Goal: Task Accomplishment & Management: Use online tool/utility

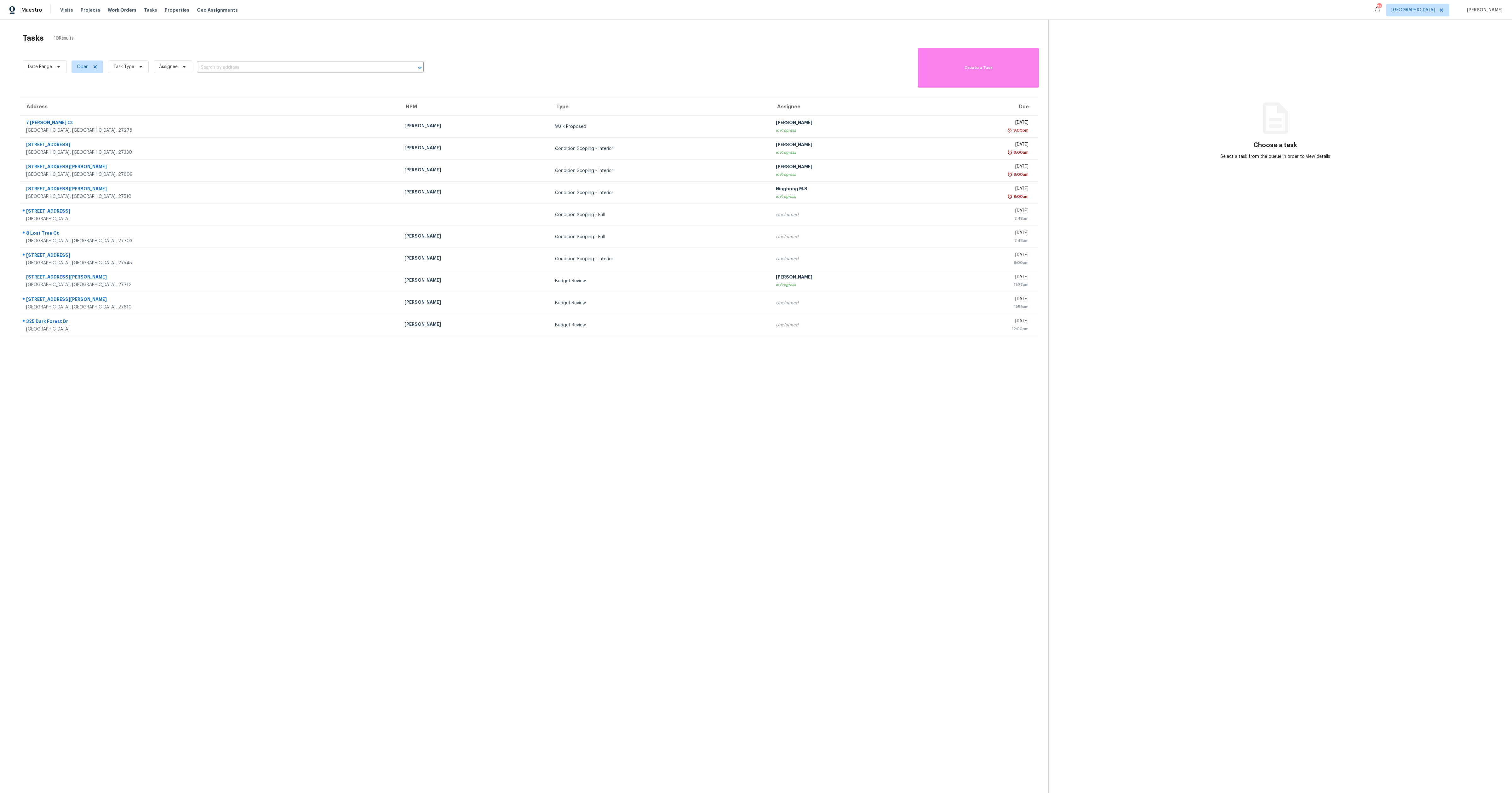
click at [753, 67] on div "Date Range Open Task Type Assignee ​ Create a Task" at bounding box center [535, 67] width 1026 height 41
click at [650, 369] on section "Tasks 10 Results Date Range Open Task Type Assignee ​ Create a Task Address HPM…" at bounding box center [529, 421] width 1039 height 783
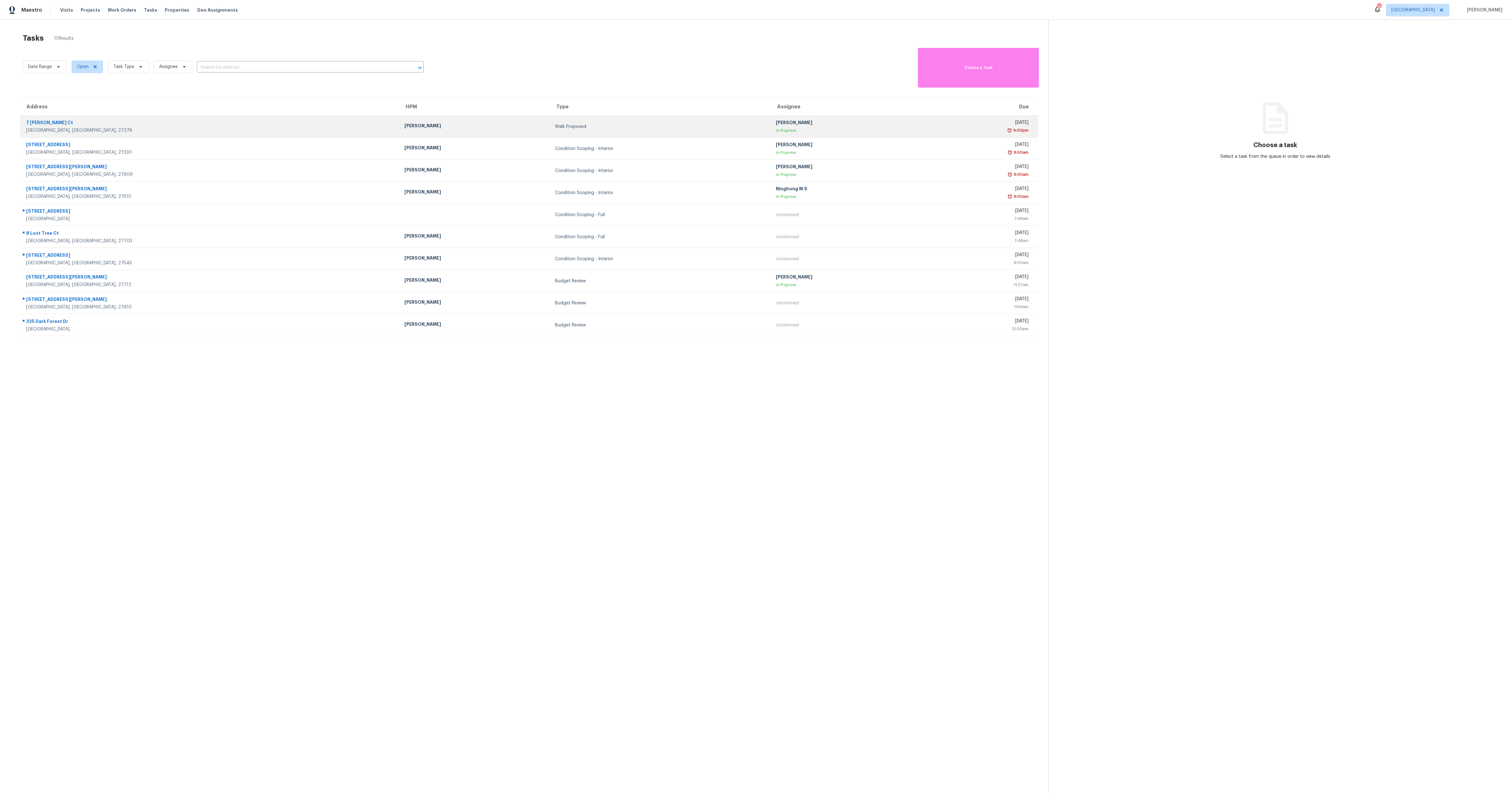
click at [922, 134] on td "Mon, Oct 6th 2025 9:00pm" at bounding box center [980, 126] width 117 height 22
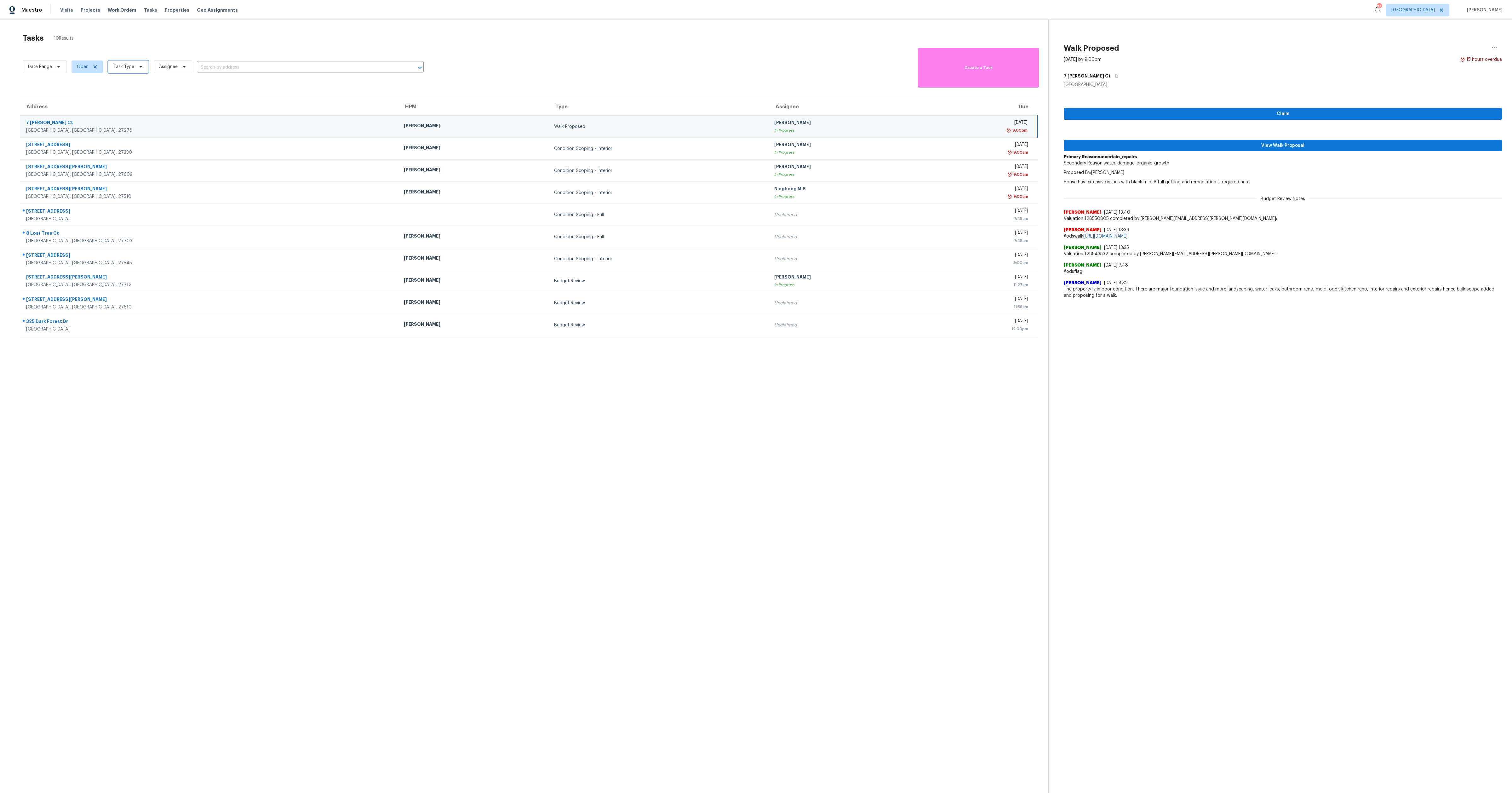
click at [120, 65] on span "Task Type" at bounding box center [123, 67] width 21 height 6
click at [122, 86] on label "Condition Scoping - Interior" at bounding box center [144, 85] width 67 height 6
click at [115, 86] on input "Condition Scoping - Interior" at bounding box center [112, 83] width 4 height 4
checkbox input "true"
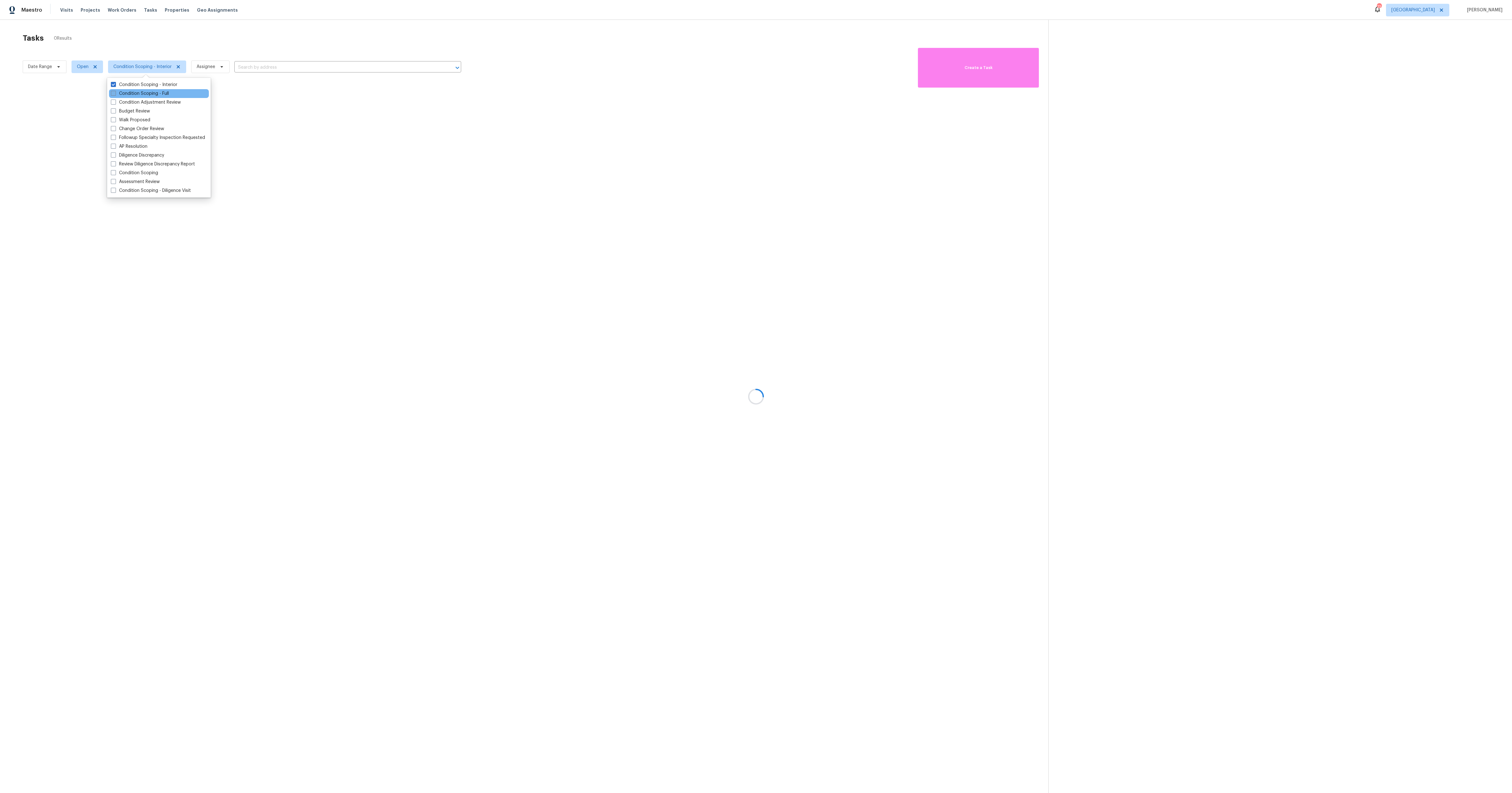
click at [122, 95] on label "Condition Scoping - Full" at bounding box center [140, 93] width 58 height 6
click at [115, 95] on input "Condition Scoping - Full" at bounding box center [112, 92] width 4 height 4
checkbox input "true"
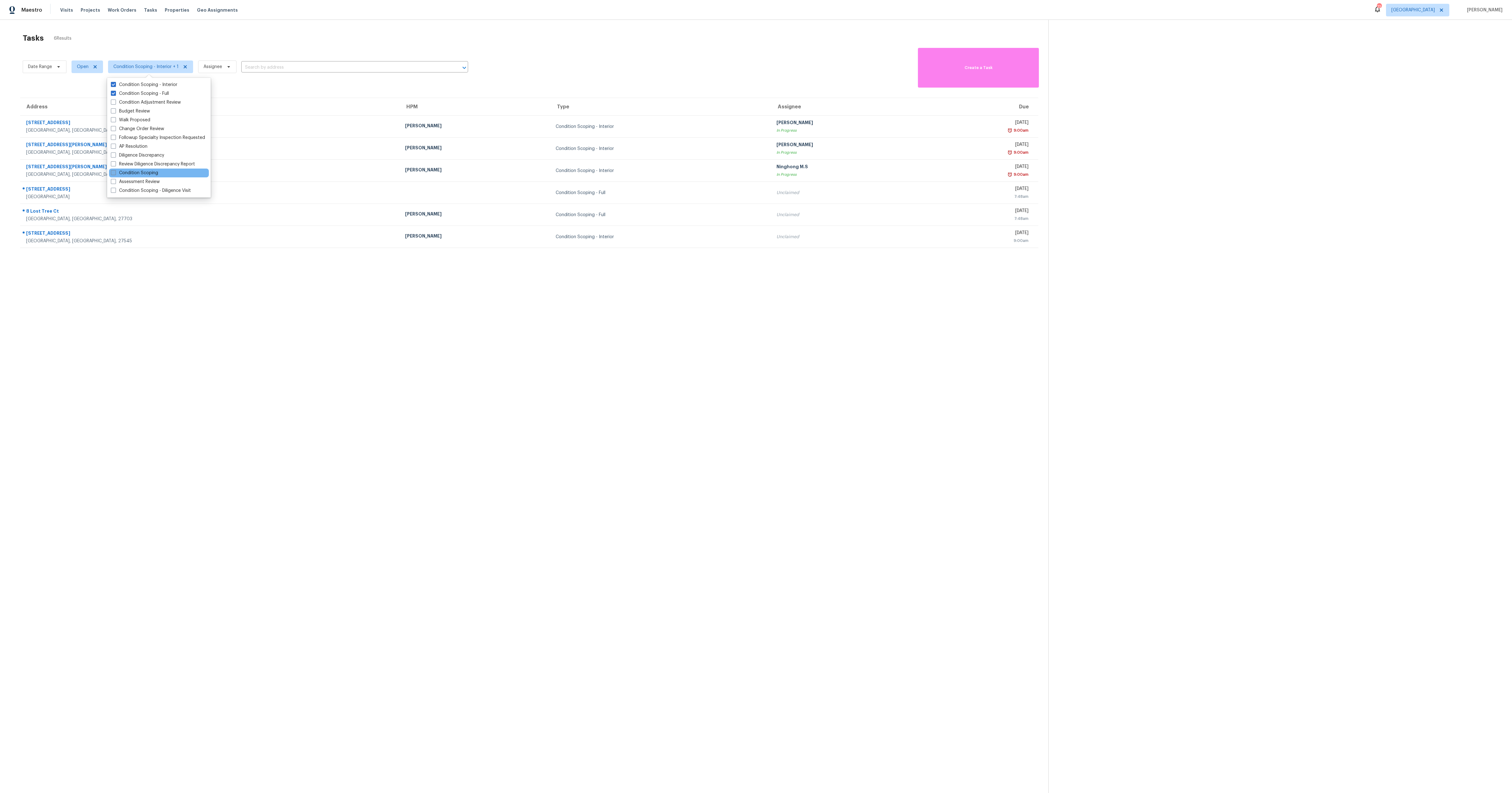
click at [131, 173] on label "Condition Scoping" at bounding box center [135, 173] width 47 height 6
click at [115, 173] on input "Condition Scoping" at bounding box center [112, 171] width 4 height 4
checkbox input "true"
click at [302, 353] on section "Tasks 6 Results Date Range Open Condition Scoping - Interior + 2 Assignee ​ Cre…" at bounding box center [529, 421] width 1039 height 783
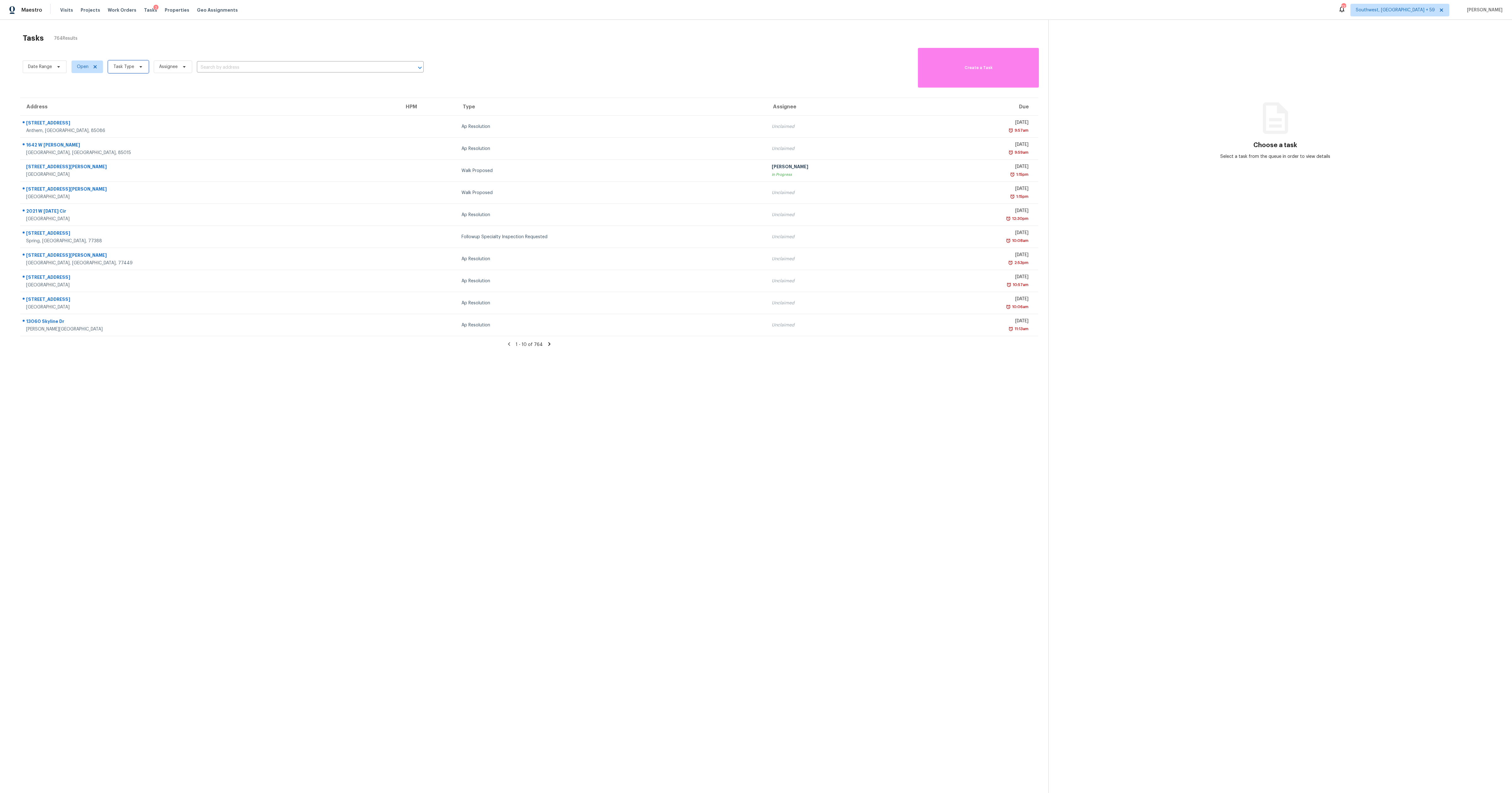
click at [122, 68] on span "Task Type" at bounding box center [123, 67] width 21 height 6
click at [124, 83] on label "Condition Scoping - Interior" at bounding box center [144, 85] width 67 height 6
click at [115, 83] on input "Condition Scoping - Interior" at bounding box center [112, 83] width 4 height 4
checkbox input "true"
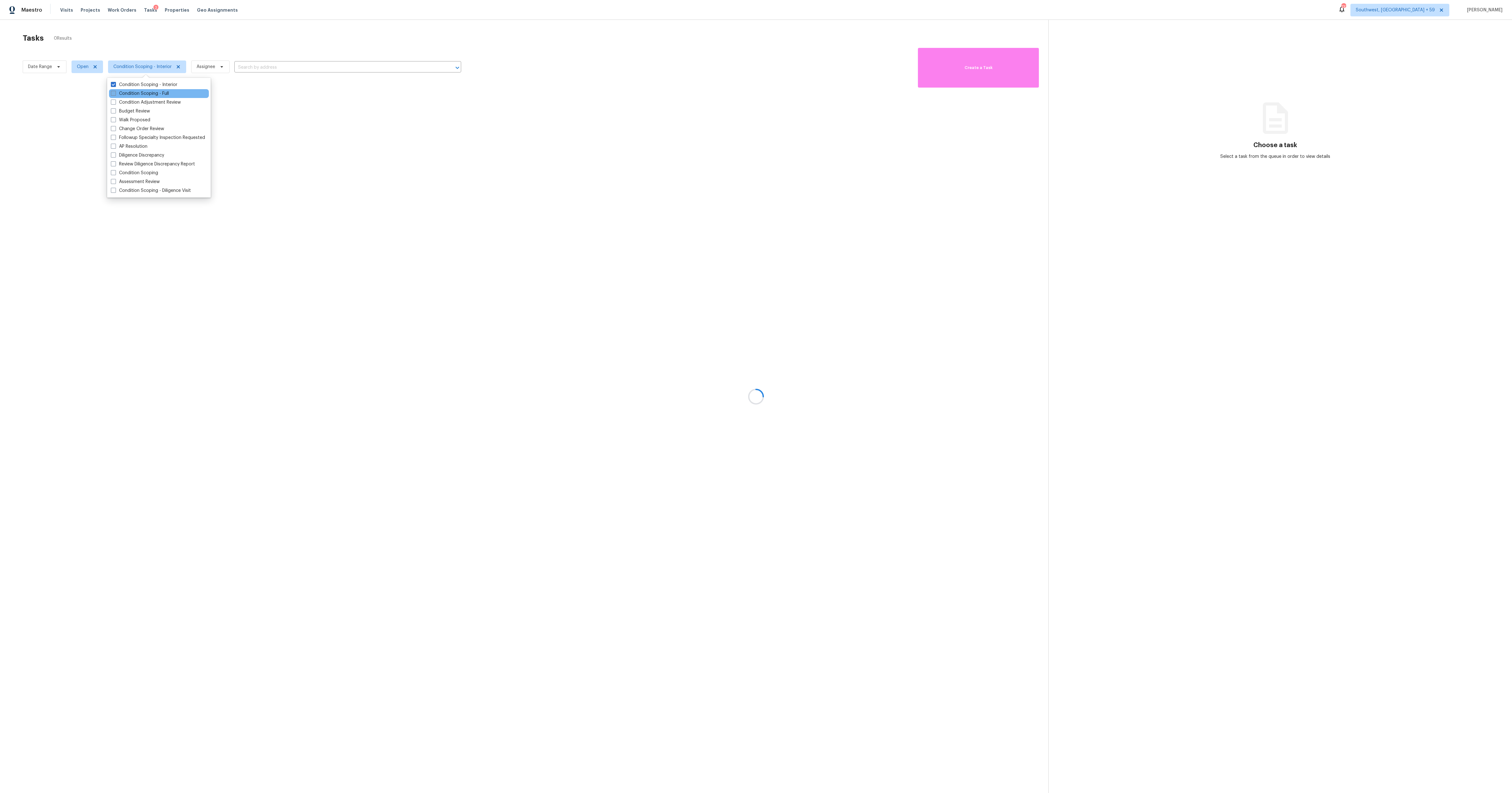
click at [125, 93] on label "Condition Scoping - Full" at bounding box center [140, 93] width 58 height 6
click at [115, 93] on input "Condition Scoping - Full" at bounding box center [112, 92] width 4 height 4
checkbox input "true"
click at [126, 172] on label "Condition Scoping" at bounding box center [135, 173] width 47 height 6
click at [115, 172] on input "Condition Scoping" at bounding box center [112, 171] width 4 height 4
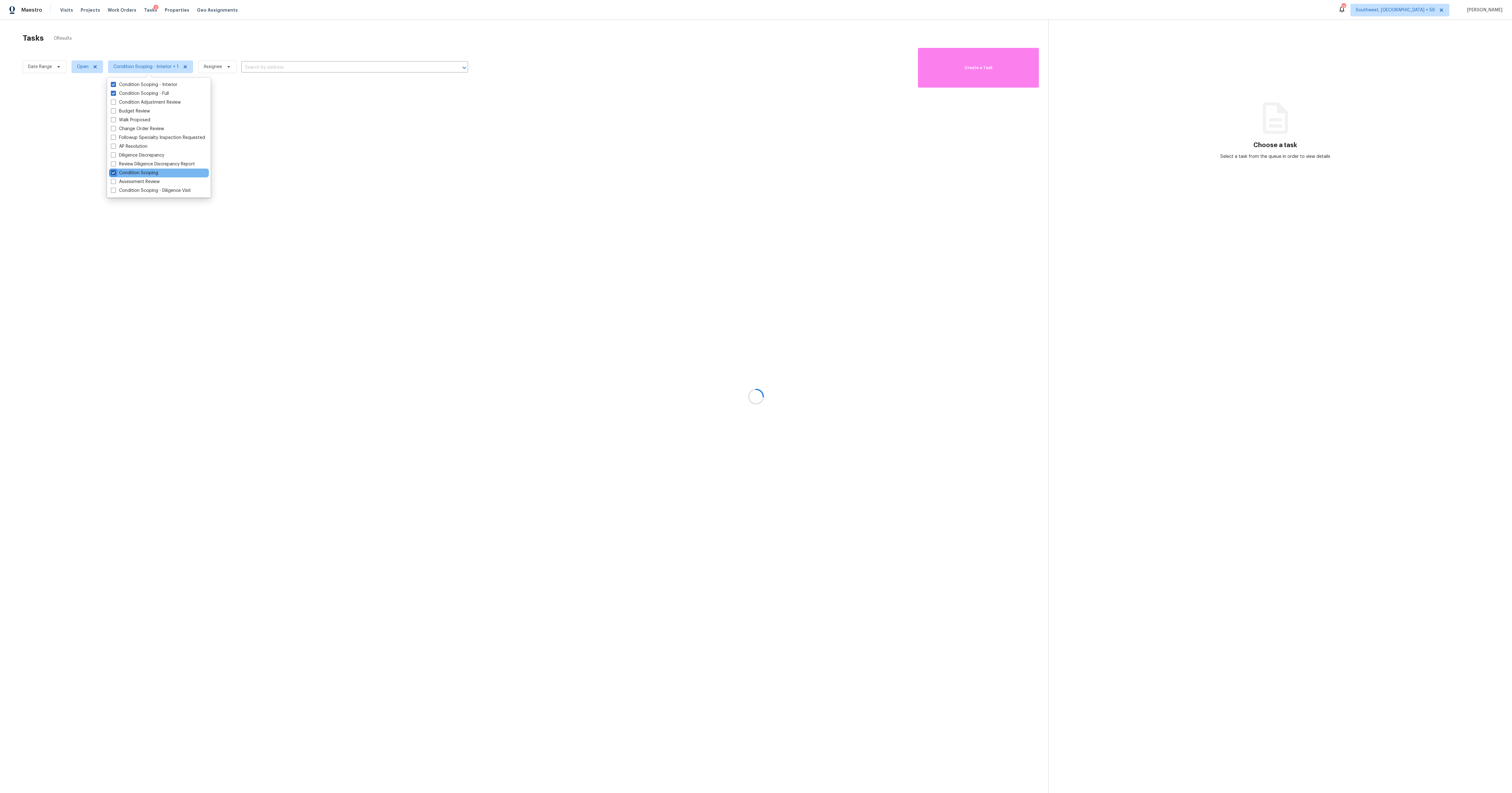
checkbox input "true"
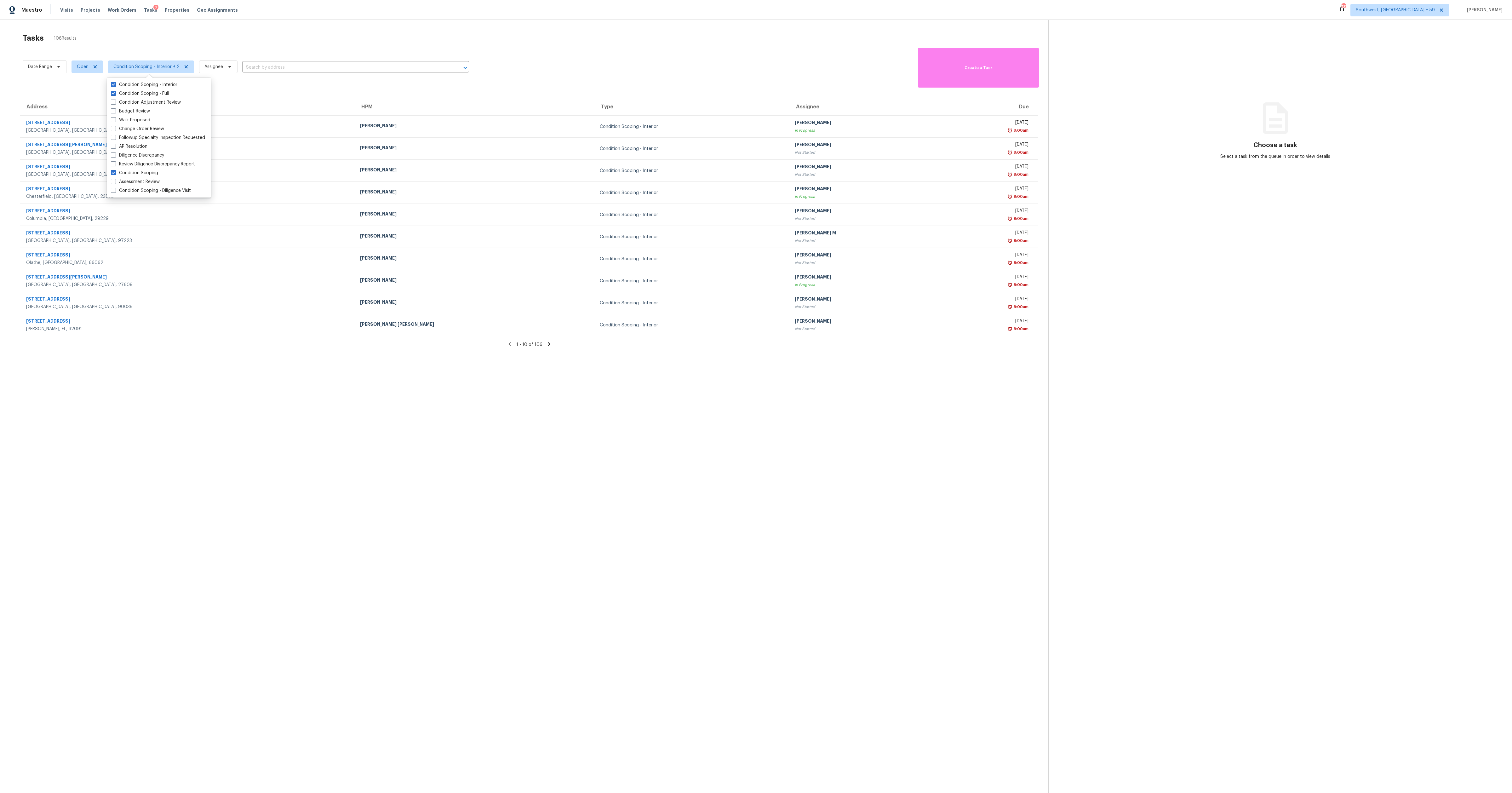
click at [446, 488] on section "Tasks 106 Results Date Range Open Condition Scoping - Interior + 2 Assignee ​ C…" at bounding box center [529, 421] width 1039 height 783
click at [548, 343] on icon at bounding box center [548, 344] width 2 height 4
click at [826, 425] on section "Tasks 106 Results Date Range Open Condition Scoping - Interior + 2 Assignee ​ C…" at bounding box center [529, 421] width 1039 height 783
click at [1414, 15] on span "Southwest, [GEOGRAPHIC_DATA] + 59" at bounding box center [1400, 10] width 99 height 12
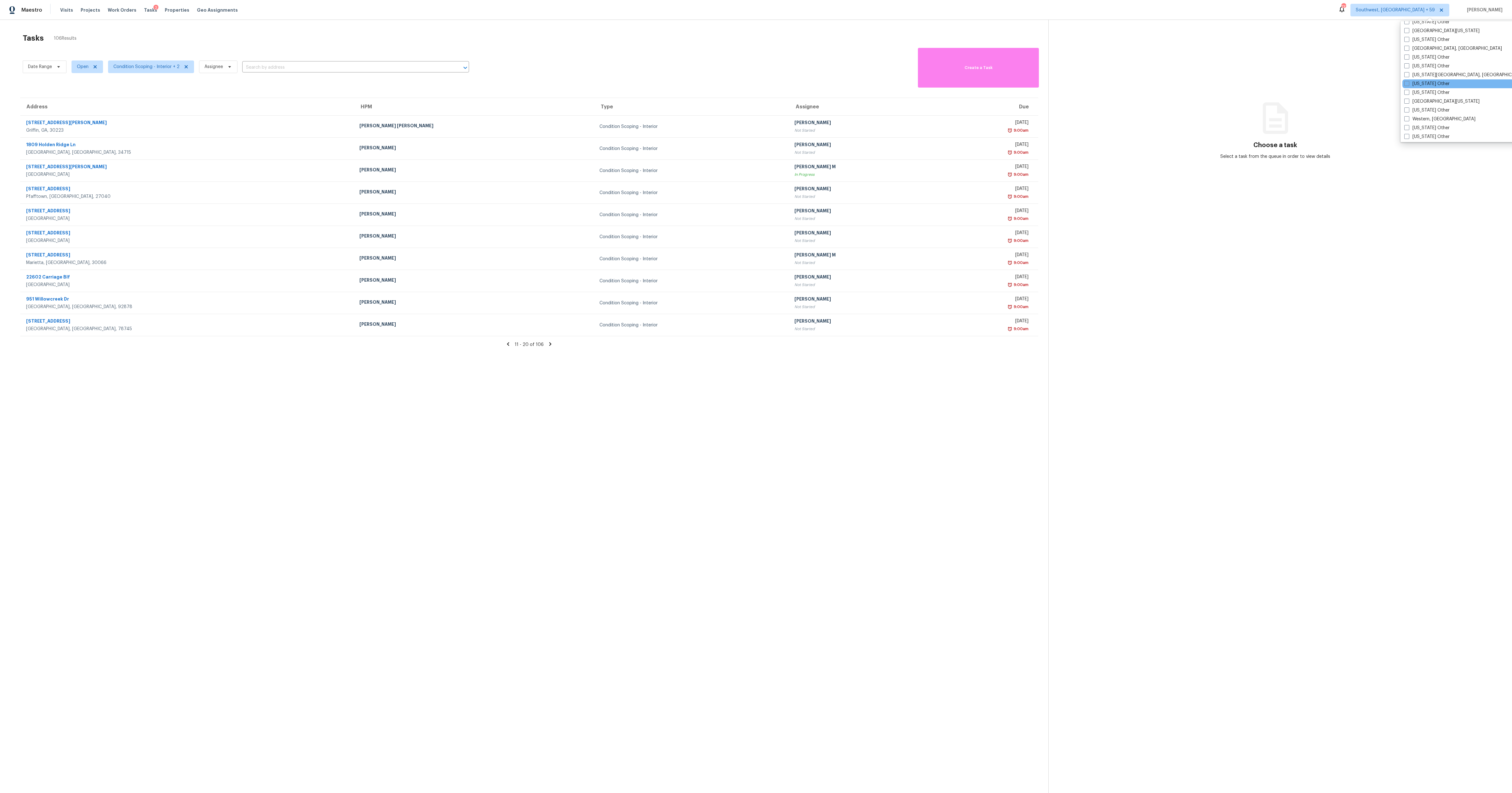
scroll to position [951, 0]
click at [68, 65] on icon at bounding box center [65, 67] width 5 height 5
click at [597, 379] on section "Tasks 106 Results Date Range Open Condition Scoping - Full + 2 Assignee ​ Creat…" at bounding box center [529, 421] width 1039 height 783
click at [546, 343] on icon at bounding box center [548, 343] width 5 height 5
click at [546, 343] on div "11 - 20 of 106" at bounding box center [529, 344] width 1039 height 7
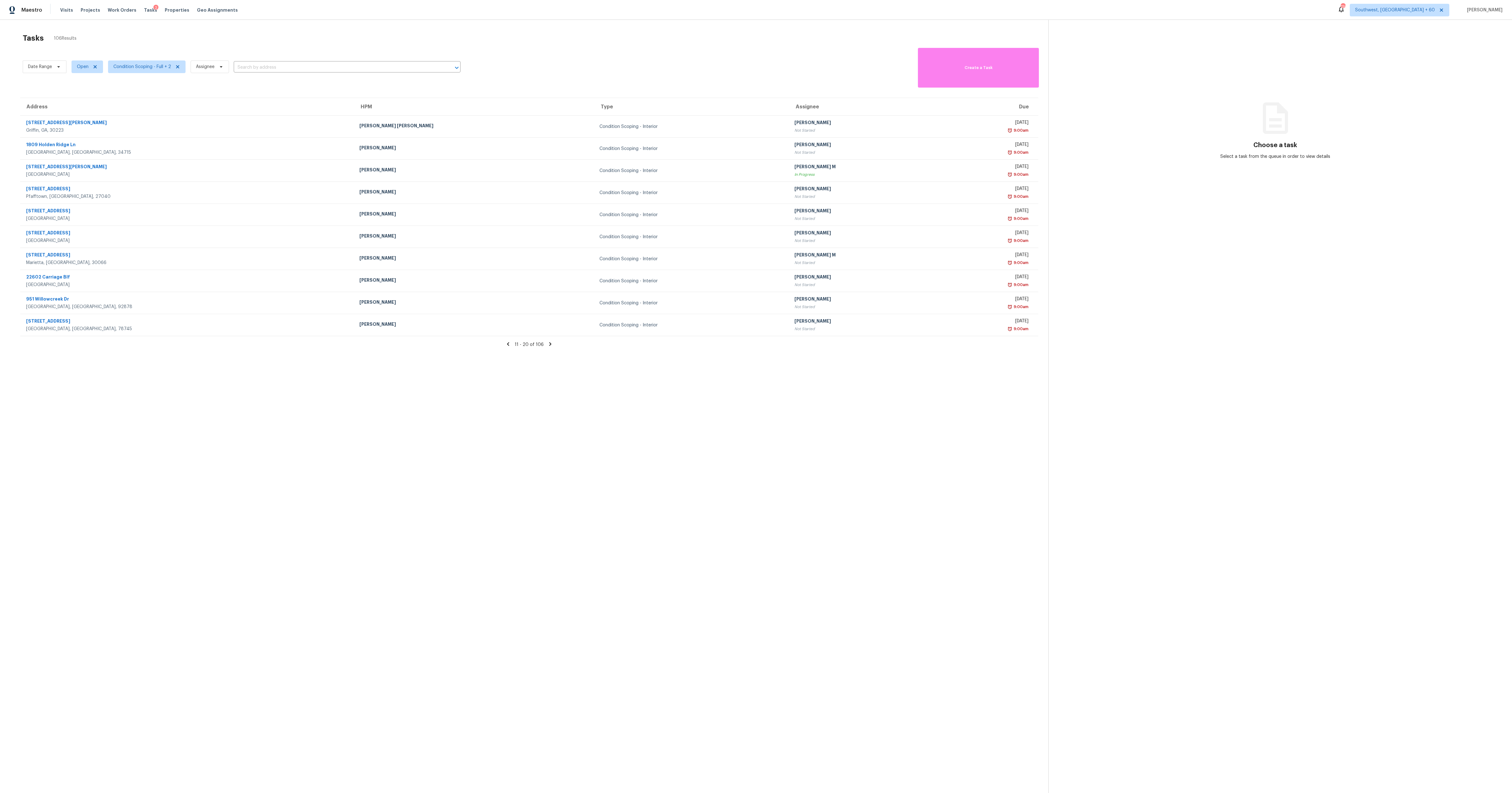
click at [549, 343] on icon at bounding box center [550, 344] width 2 height 4
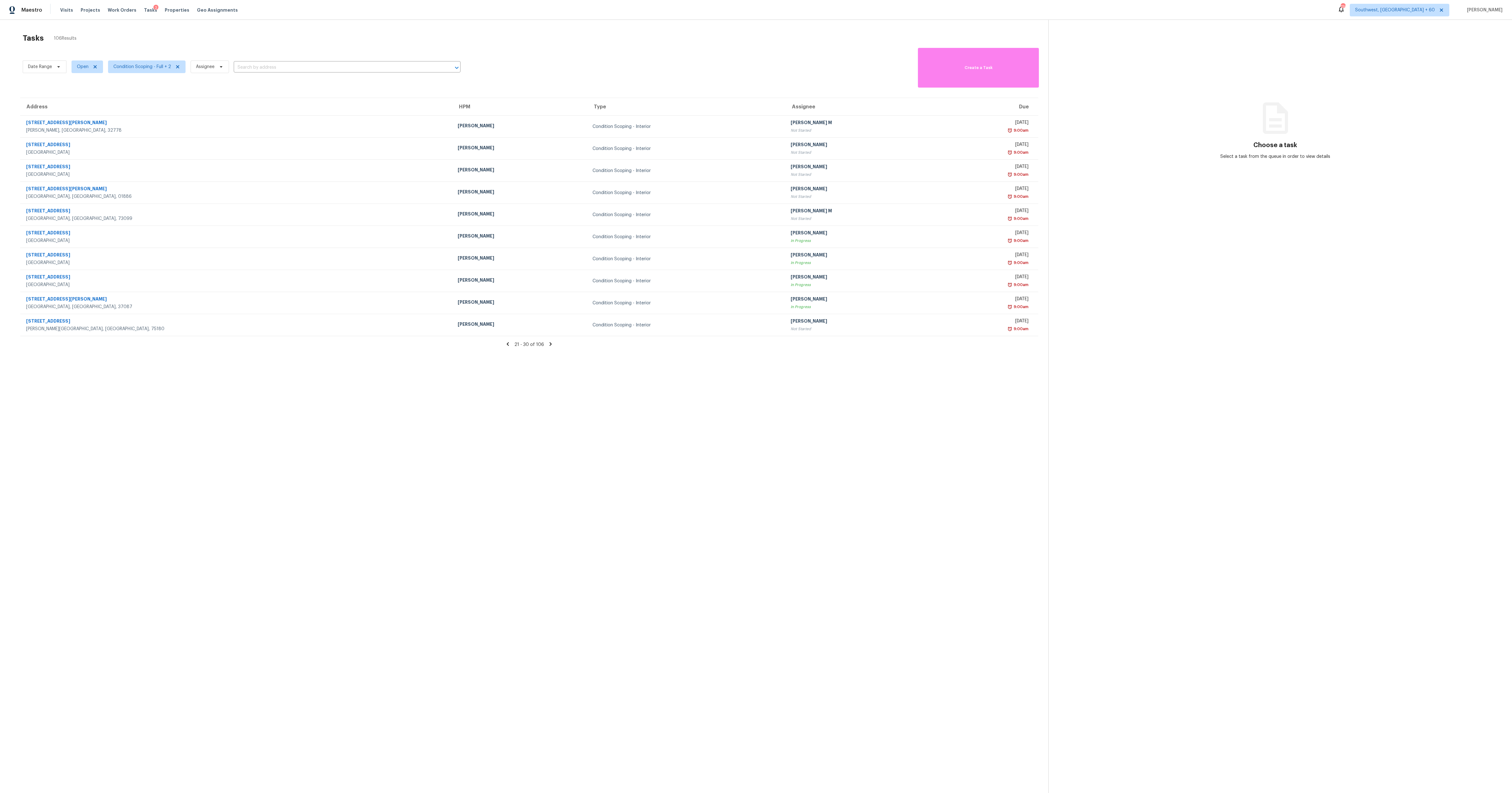
click at [550, 343] on icon at bounding box center [551, 344] width 2 height 4
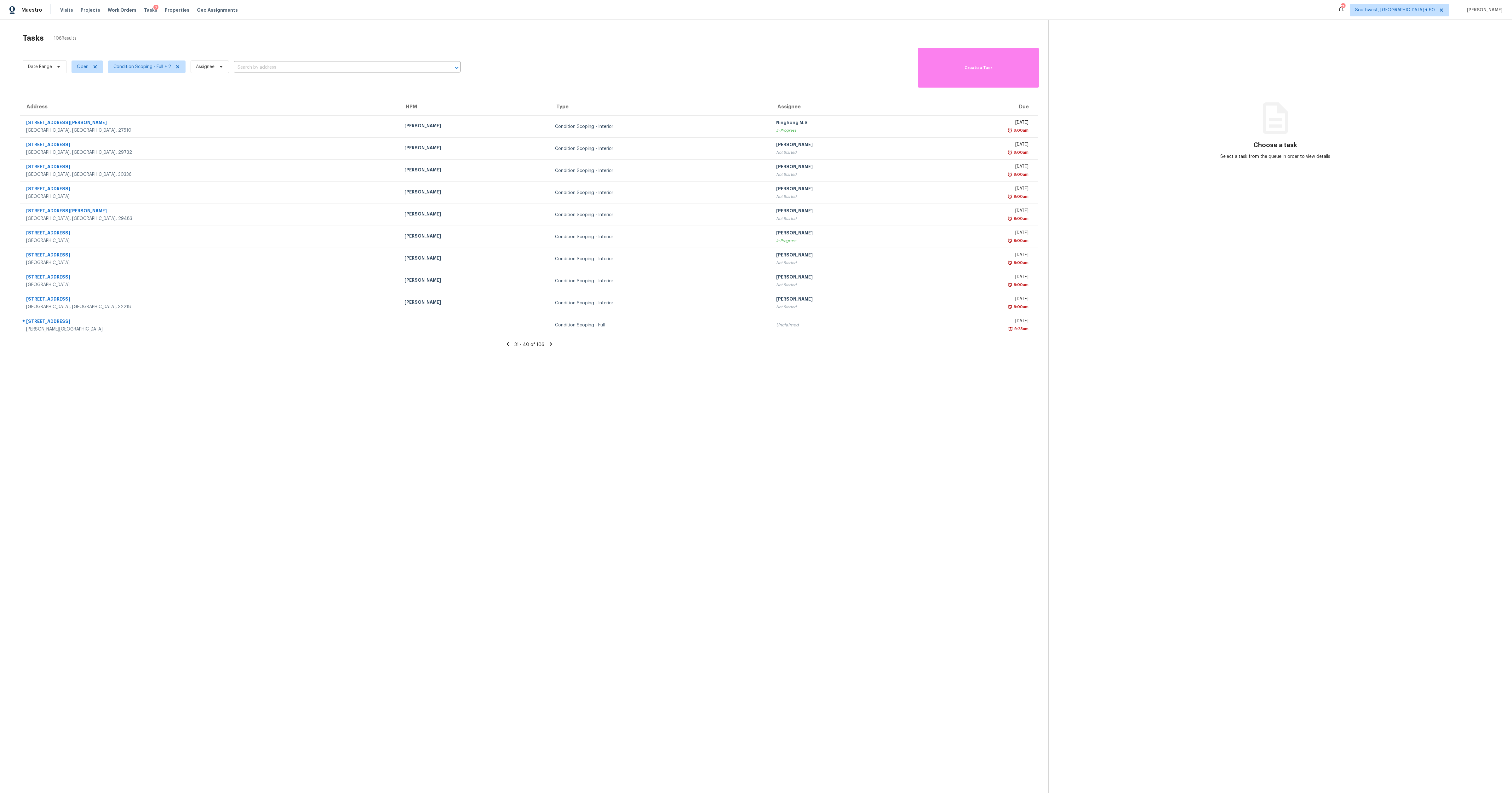
click at [554, 346] on div "31 - 40 of 106" at bounding box center [529, 344] width 1039 height 7
click at [551, 346] on icon at bounding box center [551, 343] width 5 height 5
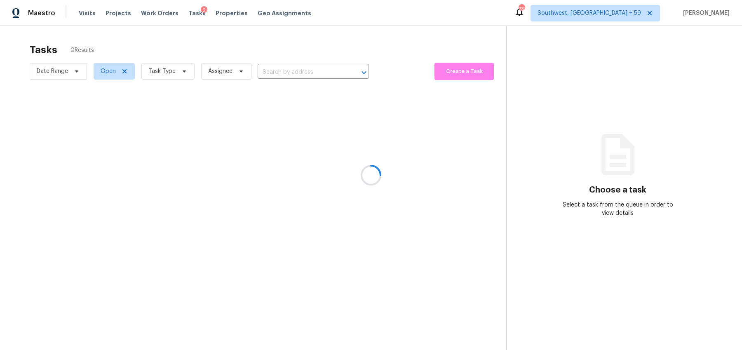
click at [169, 72] on div at bounding box center [371, 175] width 742 height 350
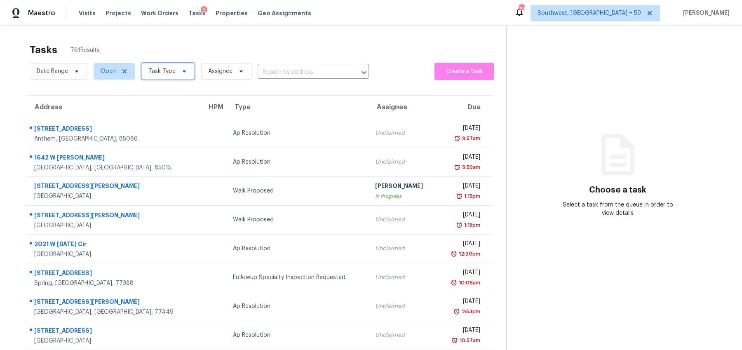
click at [153, 70] on span "Task Type" at bounding box center [161, 71] width 27 height 8
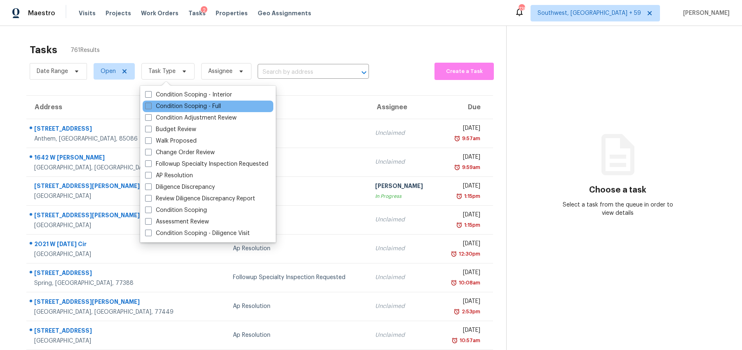
click at [168, 102] on label "Condition Scoping - Full" at bounding box center [183, 106] width 76 height 8
click at [150, 102] on input "Condition Scoping - Full" at bounding box center [147, 104] width 5 height 5
checkbox input "true"
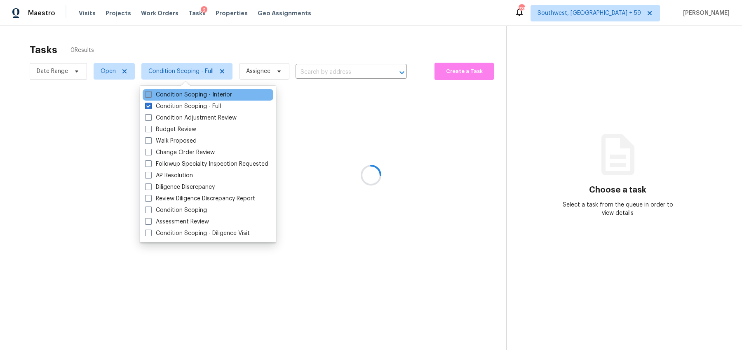
click at [166, 96] on label "Condition Scoping - Interior" at bounding box center [188, 95] width 87 height 8
click at [150, 96] on input "Condition Scoping - Interior" at bounding box center [147, 93] width 5 height 5
checkbox input "true"
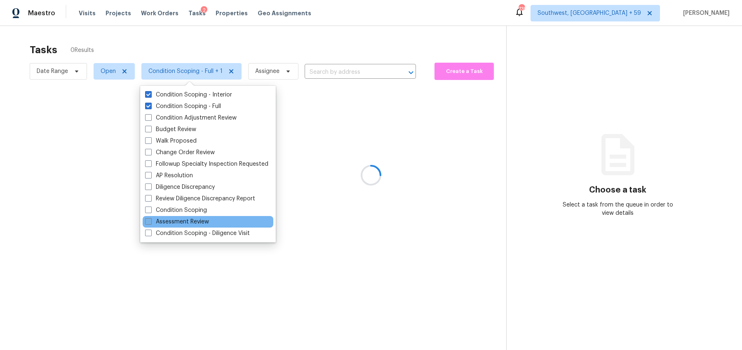
click at [176, 223] on label "Assessment Review" at bounding box center [177, 222] width 64 height 8
click at [150, 223] on input "Assessment Review" at bounding box center [147, 220] width 5 height 5
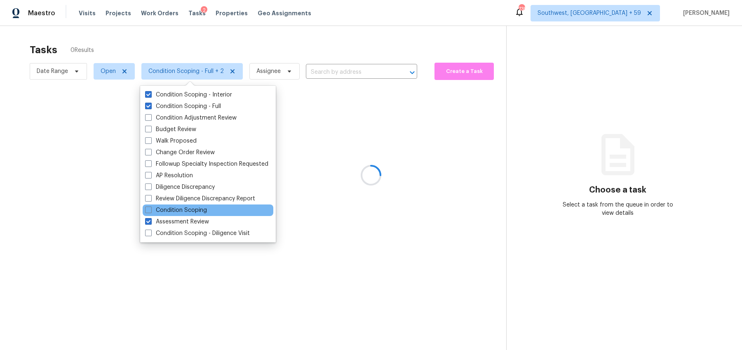
click at [175, 214] on div "Condition Scoping" at bounding box center [208, 210] width 131 height 12
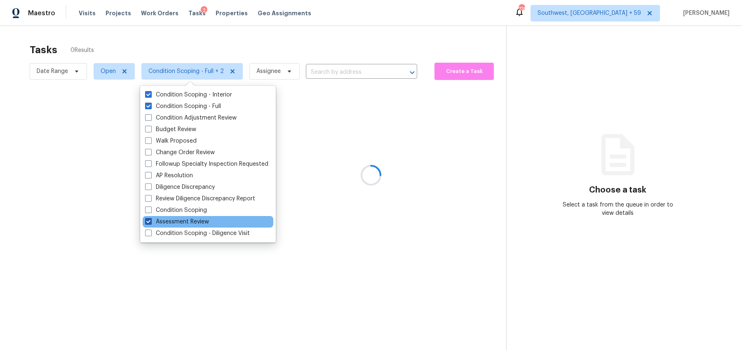
click at [171, 221] on label "Assessment Review" at bounding box center [177, 222] width 64 height 8
click at [150, 221] on input "Assessment Review" at bounding box center [147, 220] width 5 height 5
checkbox input "false"
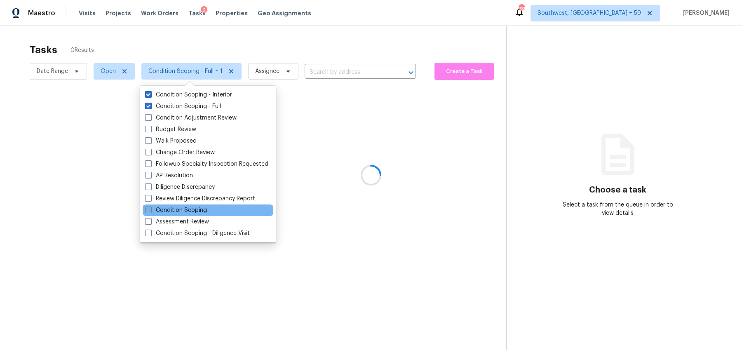
click at [151, 208] on span at bounding box center [148, 209] width 7 height 7
click at [150, 208] on input "Condition Scoping" at bounding box center [147, 208] width 5 height 5
checkbox input "true"
click at [271, 40] on div at bounding box center [371, 175] width 742 height 350
